Goal: Check status: Check status

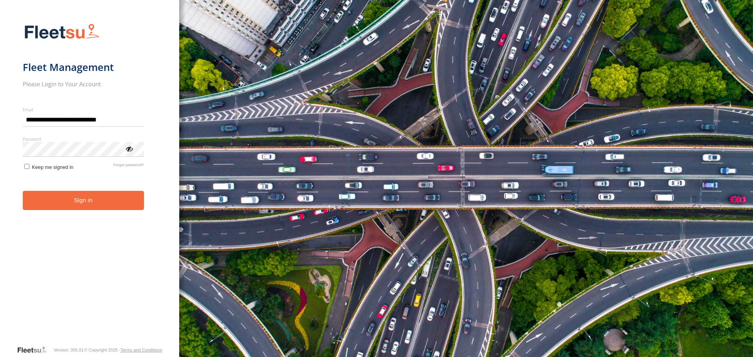
click at [132, 200] on button "Sign in" at bounding box center [83, 200] width 121 height 19
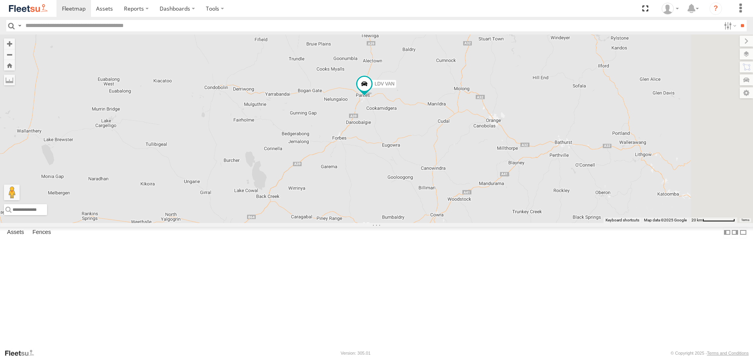
drag, startPoint x: 500, startPoint y: 136, endPoint x: 488, endPoint y: 182, distance: 47.4
click at [488, 182] on div "LDV VAN Ford Transit 2019" at bounding box center [376, 129] width 753 height 188
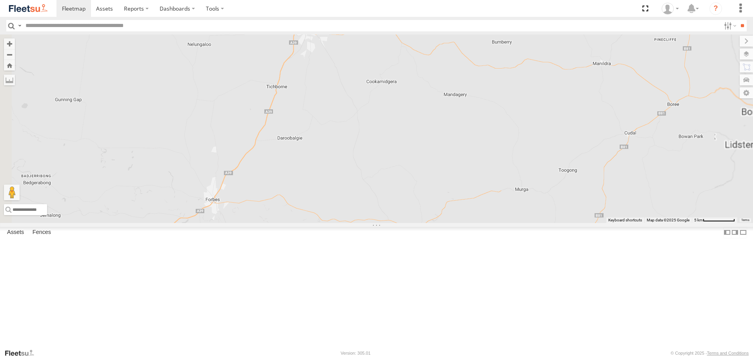
drag, startPoint x: 468, startPoint y: 119, endPoint x: 464, endPoint y: 175, distance: 56.3
click at [464, 175] on div "LDV VAN Ford Transit 2019" at bounding box center [376, 129] width 753 height 188
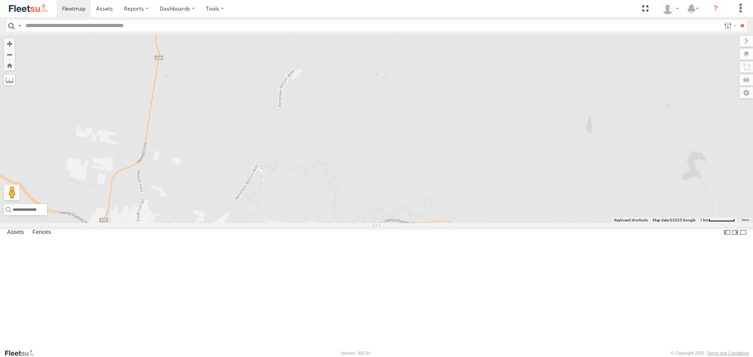
drag, startPoint x: 394, startPoint y: 236, endPoint x: 512, endPoint y: 86, distance: 191.0
click at [512, 86] on div "LDV VAN Ford Transit 2019" at bounding box center [376, 129] width 753 height 188
drag, startPoint x: 505, startPoint y: 113, endPoint x: 423, endPoint y: 273, distance: 180.2
click at [426, 223] on div "LDV VAN Ford Transit 2019" at bounding box center [376, 129] width 753 height 188
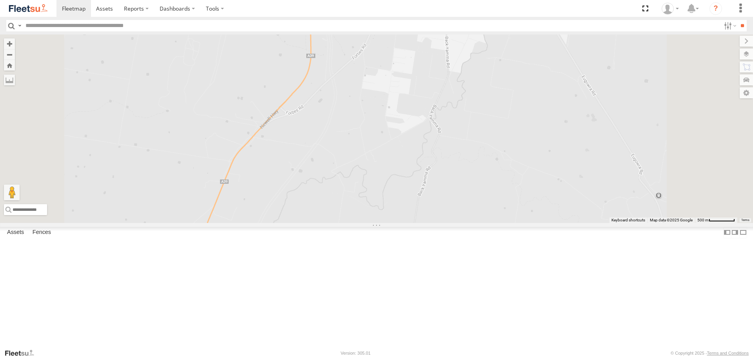
drag, startPoint x: 553, startPoint y: 84, endPoint x: 502, endPoint y: 198, distance: 124.5
click at [508, 201] on div "LDV VAN Ford Transit 2019" at bounding box center [376, 129] width 753 height 188
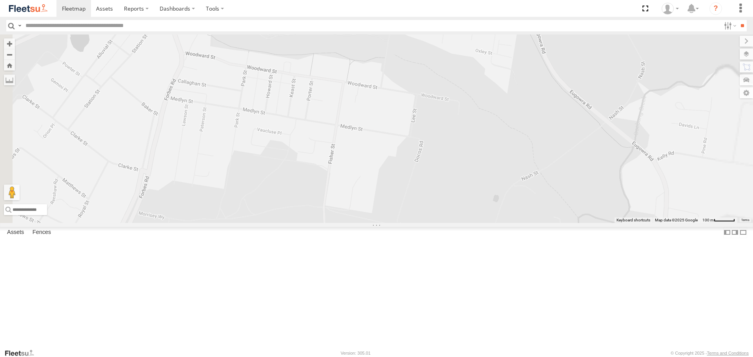
drag, startPoint x: 557, startPoint y: 86, endPoint x: 508, endPoint y: 165, distance: 92.6
click at [508, 165] on div "LDV VAN Ford Transit 2019" at bounding box center [376, 129] width 753 height 188
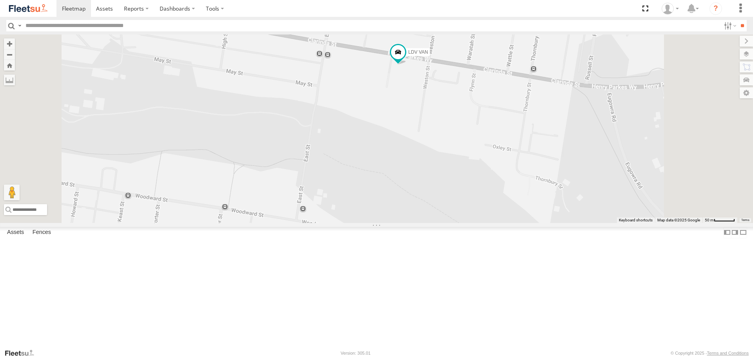
drag, startPoint x: 509, startPoint y: 115, endPoint x: 482, endPoint y: 204, distance: 92.9
click at [483, 201] on div "LDV VAN Ford Transit 2019" at bounding box center [376, 129] width 753 height 188
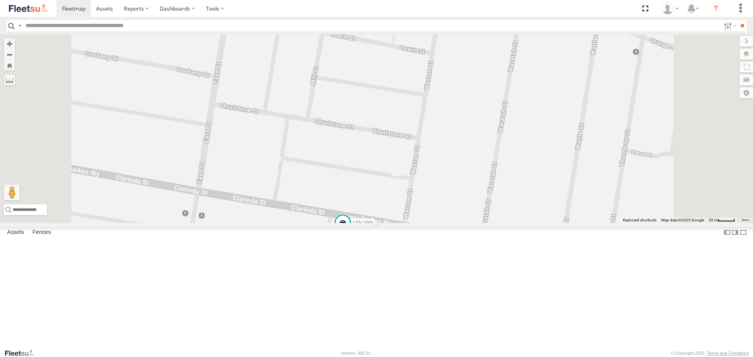
drag, startPoint x: 460, startPoint y: 214, endPoint x: 465, endPoint y: 139, distance: 74.7
click at [463, 149] on div "LDV VAN Ford Transit 2019" at bounding box center [376, 129] width 753 height 188
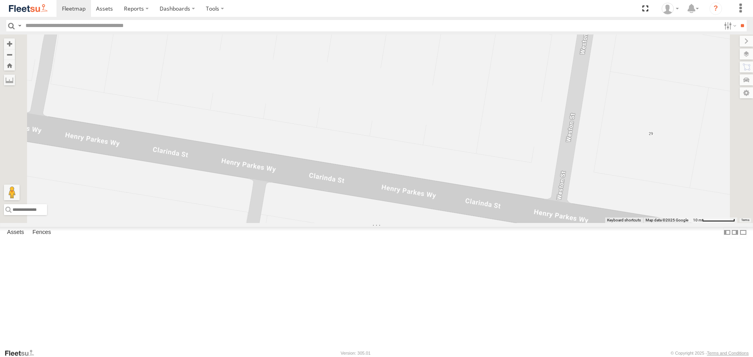
drag, startPoint x: 446, startPoint y: 278, endPoint x: 456, endPoint y: 222, distance: 57.0
click at [456, 222] on div "LDV VAN Ford Transit 2019" at bounding box center [376, 129] width 753 height 188
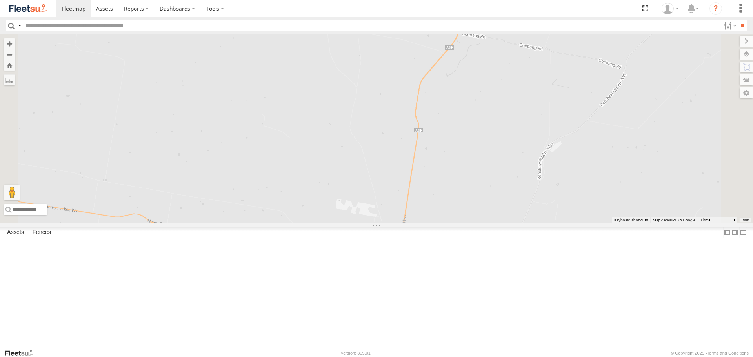
drag, startPoint x: 561, startPoint y: 49, endPoint x: 547, endPoint y: 213, distance: 164.6
click at [551, 211] on div "LDV VAN Ford Transit 2019" at bounding box center [376, 129] width 753 height 188
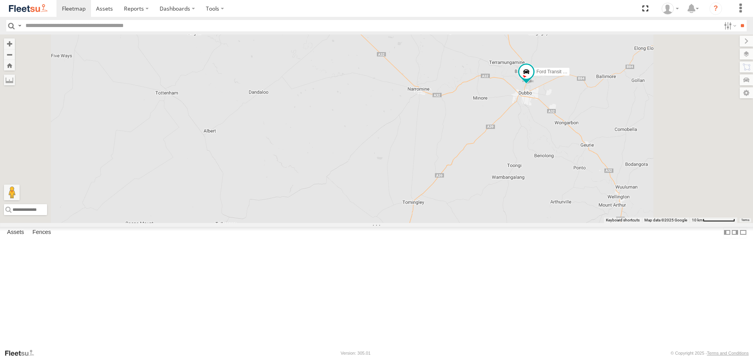
drag, startPoint x: 566, startPoint y: 190, endPoint x: 523, endPoint y: 376, distance: 190.5
click at [523, 357] on html at bounding box center [376, 178] width 753 height 357
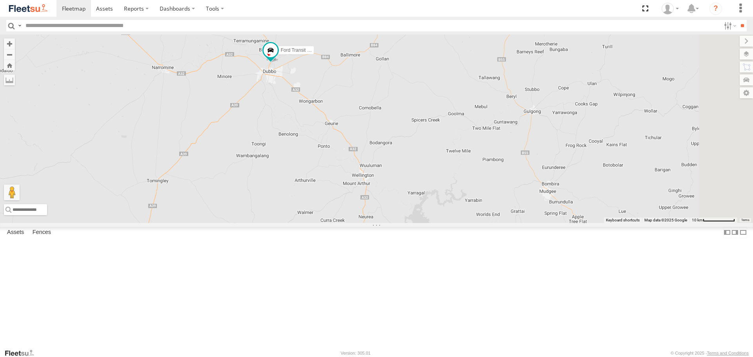
drag, startPoint x: 657, startPoint y: 109, endPoint x: 456, endPoint y: 69, distance: 204.4
click at [456, 69] on div "LDV VAN Ford Transit 2019" at bounding box center [376, 129] width 753 height 188
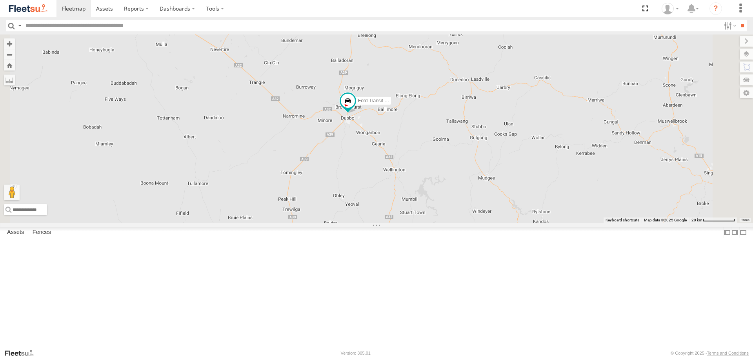
drag, startPoint x: 480, startPoint y: 115, endPoint x: 515, endPoint y: 195, distance: 86.9
click at [515, 195] on div "LDV VAN Ford Transit 2019" at bounding box center [376, 129] width 753 height 188
